Goal: Transaction & Acquisition: Purchase product/service

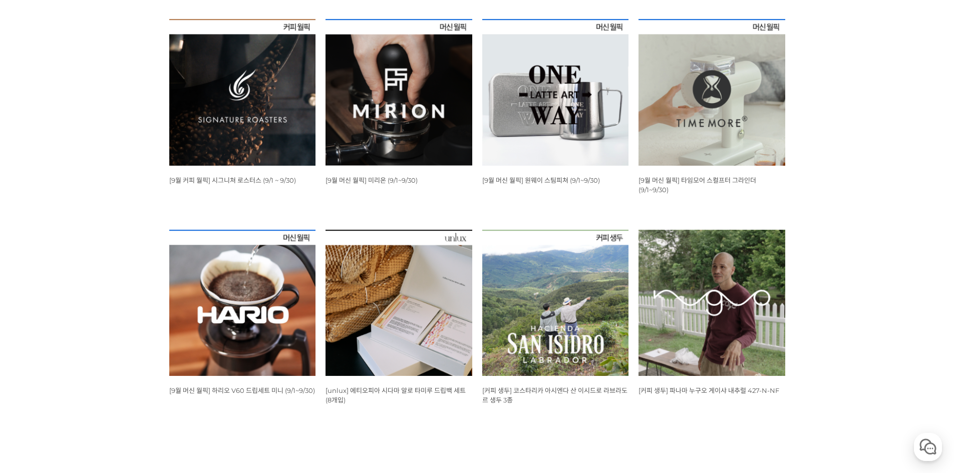
scroll to position [401, 0]
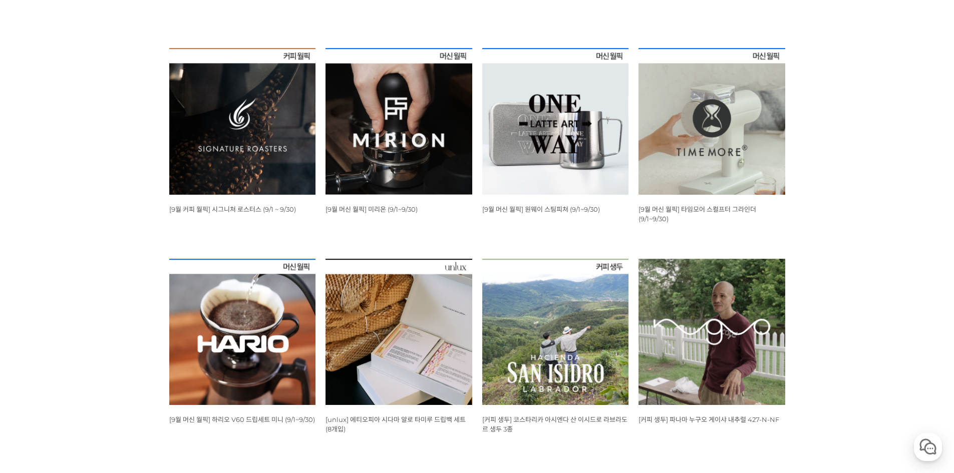
click at [230, 118] on img at bounding box center [242, 121] width 147 height 147
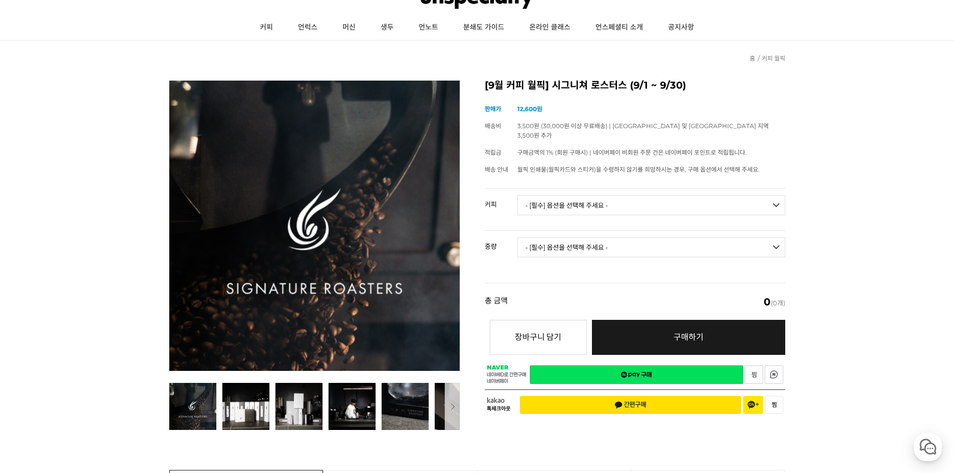
click at [647, 197] on select "- [필수] 옵션을 선택해 주세요 - ------------------- 언스페셜티 분쇄도 가이드 종이(주문 1건당 최대 1개 제공) 월픽 인…" at bounding box center [651, 205] width 268 height 20
click at [702, 195] on select "- [필수] 옵션을 선택해 주세요 - ------------------- 언스페셜티 분쇄도 가이드 종이(주문 1건당 최대 1개 제공) 월픽 인…" at bounding box center [651, 205] width 268 height 20
click at [671, 237] on select "- [필수] 옵션을 선택해 주세요 - -------------------" at bounding box center [651, 247] width 268 height 20
click at [663, 201] on select "- [필수] 옵션을 선택해 주세요 - ------------------- 언스페셜티 분쇄도 가이드 종이(주문 1건당 최대 1개 제공) 월픽 인…" at bounding box center [651, 205] width 268 height 20
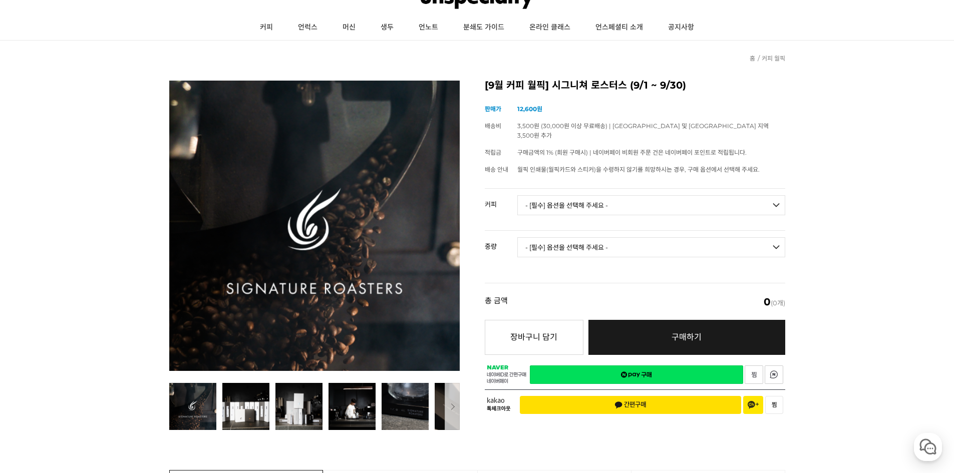
select select "[9.6 오픈] #36 온두라스 피에드라스 아마리야스 게이샤 내추럴 (2025 CoE #2)"
click at [517, 195] on select "- [필수] 옵션을 선택해 주세요 - ------------------- 언스페셜티 분쇄도 가이드 종이(주문 1건당 최대 1개 제공) 월픽 인…" at bounding box center [651, 205] width 268 height 20
click at [593, 244] on select "- [필수] 옵션을 선택해 주세요 - ------------------- 100g" at bounding box center [651, 247] width 268 height 20
click at [596, 237] on select "- [필수] 옵션을 선택해 주세요 - ------------------- 100g" at bounding box center [651, 247] width 268 height 20
drag, startPoint x: 766, startPoint y: 215, endPoint x: 686, endPoint y: 189, distance: 83.3
